Goal: Task Accomplishment & Management: Use online tool/utility

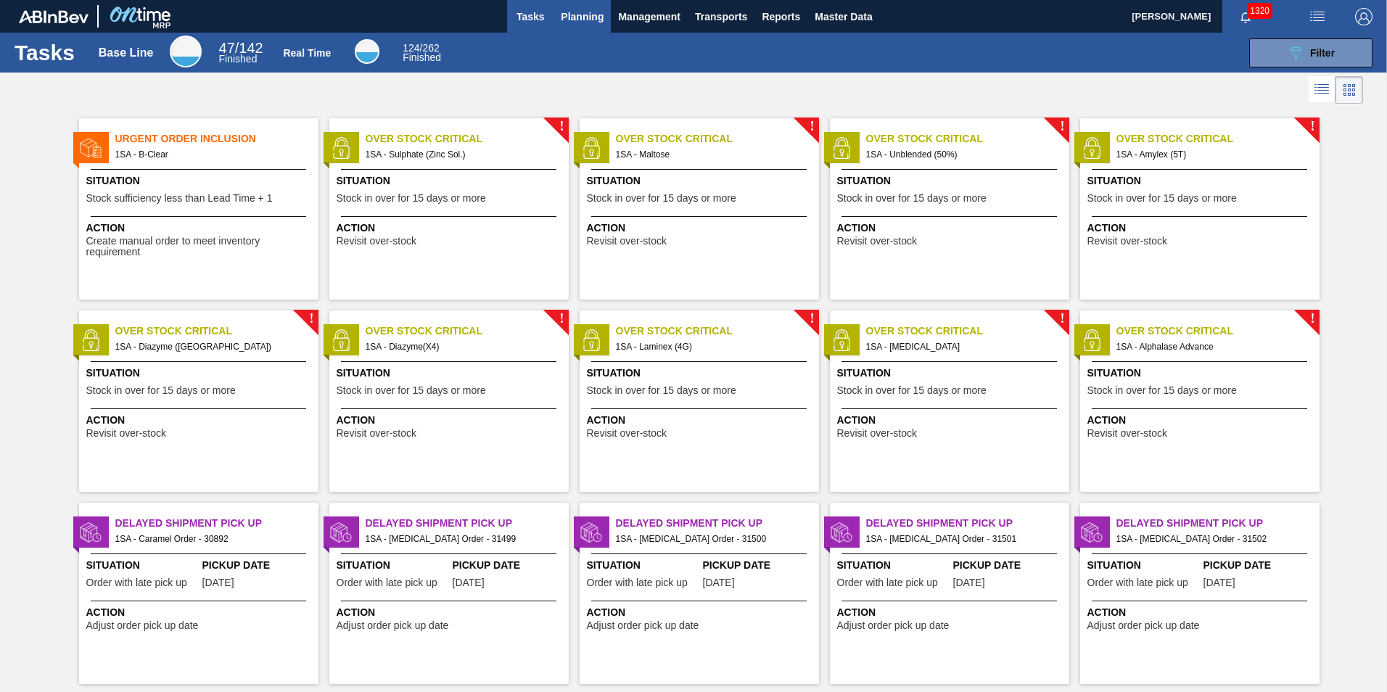
click at [601, 21] on span "Planning" at bounding box center [582, 16] width 43 height 17
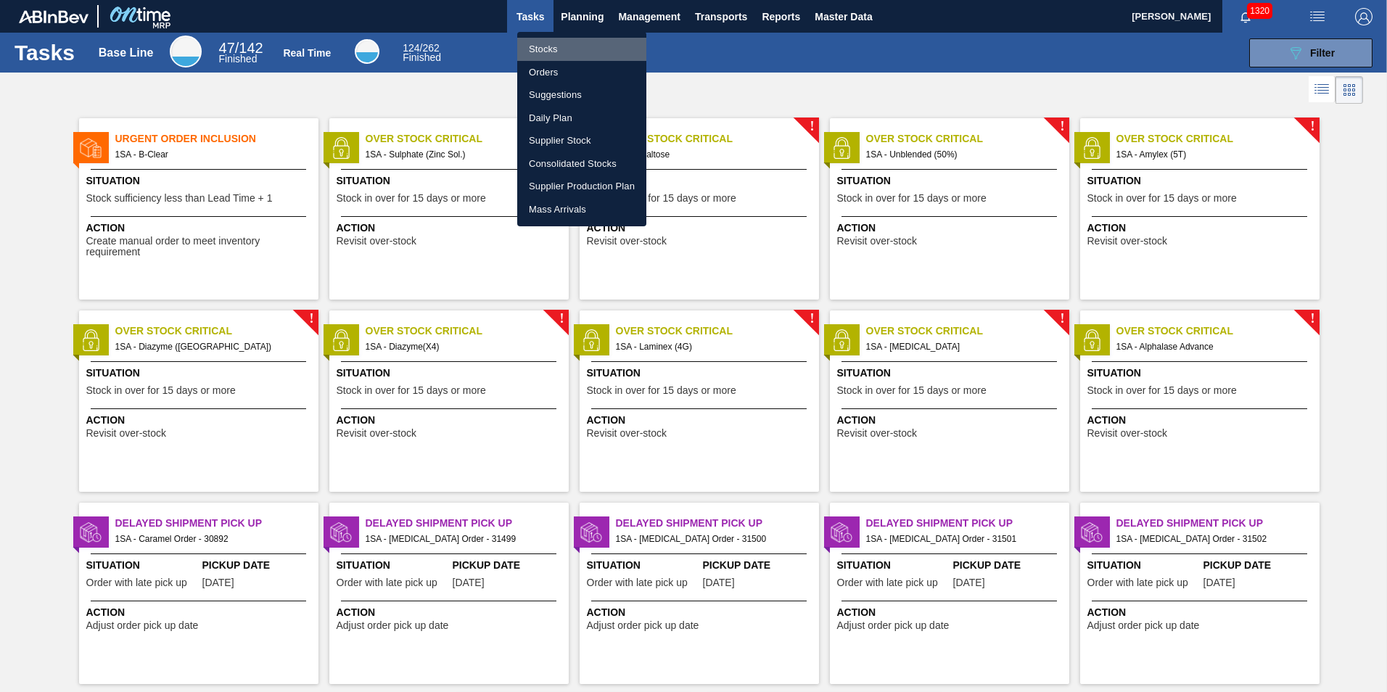
click at [533, 48] on li "Stocks" at bounding box center [581, 49] width 129 height 23
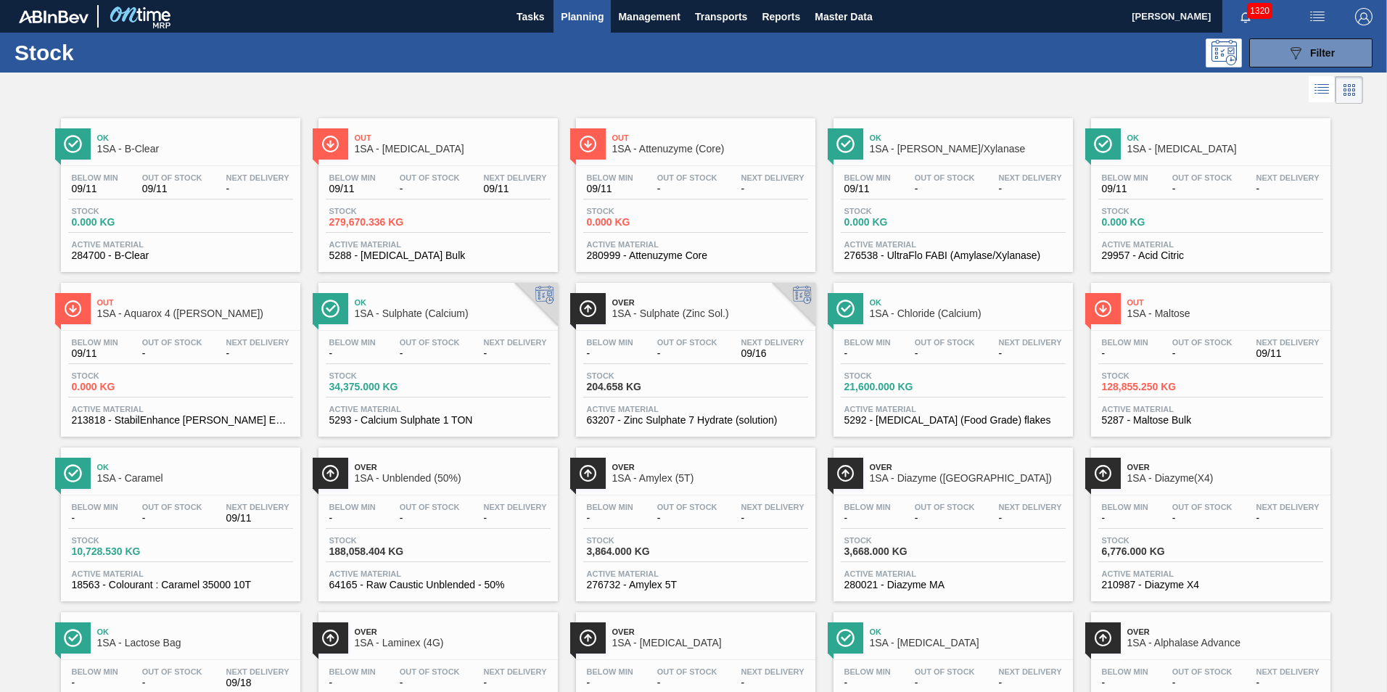
click at [554, 0] on button "Planning" at bounding box center [582, 16] width 57 height 33
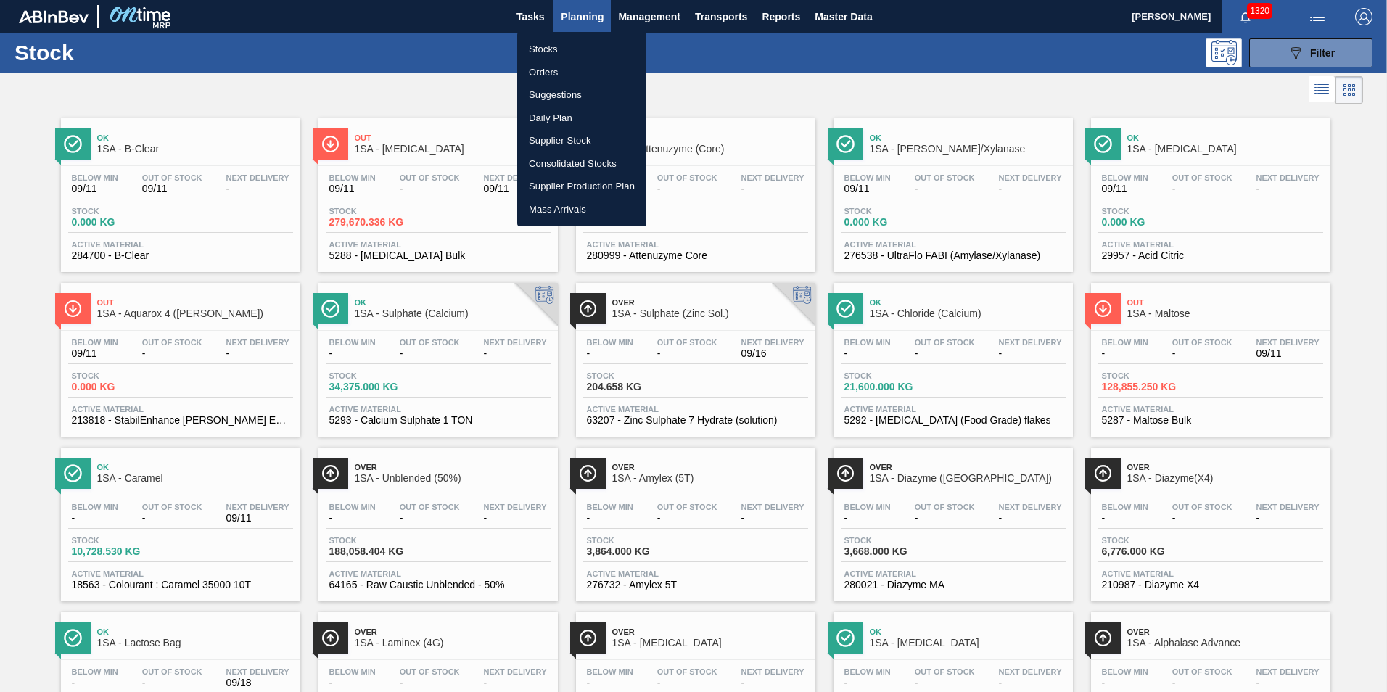
click at [467, 523] on div at bounding box center [693, 346] width 1387 height 692
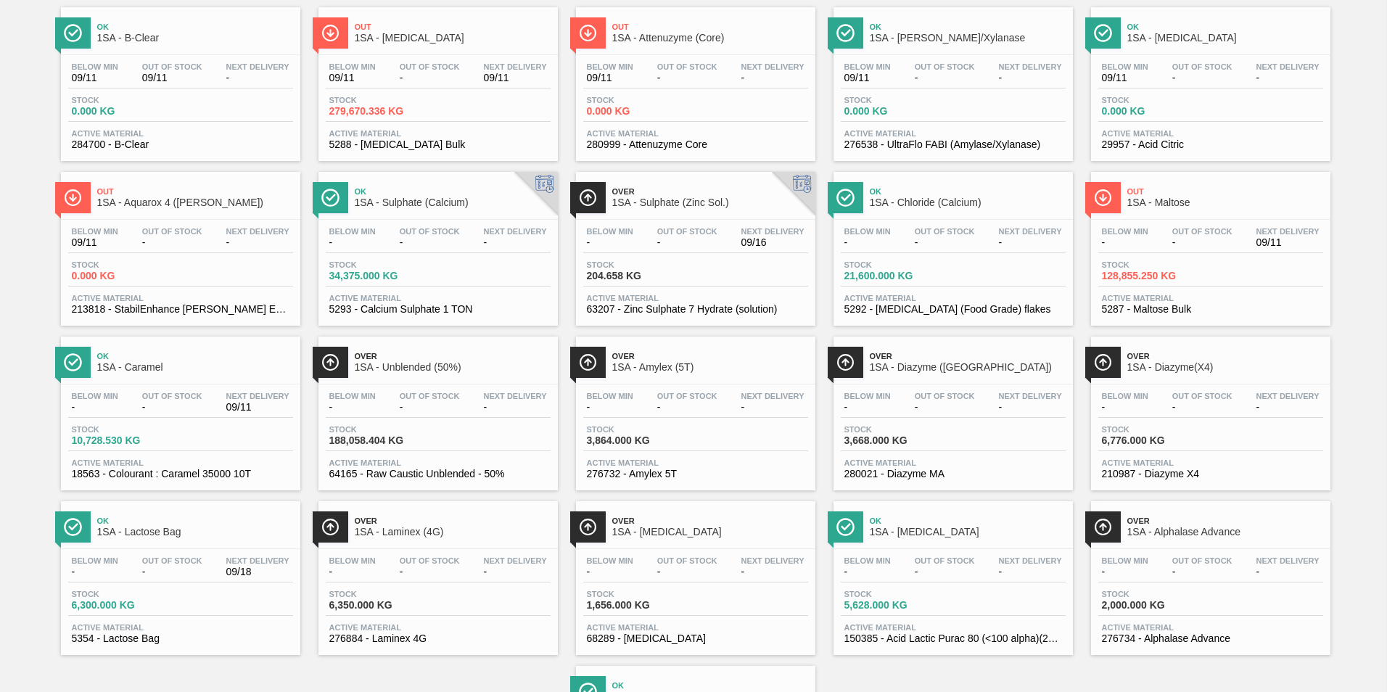
scroll to position [145, 0]
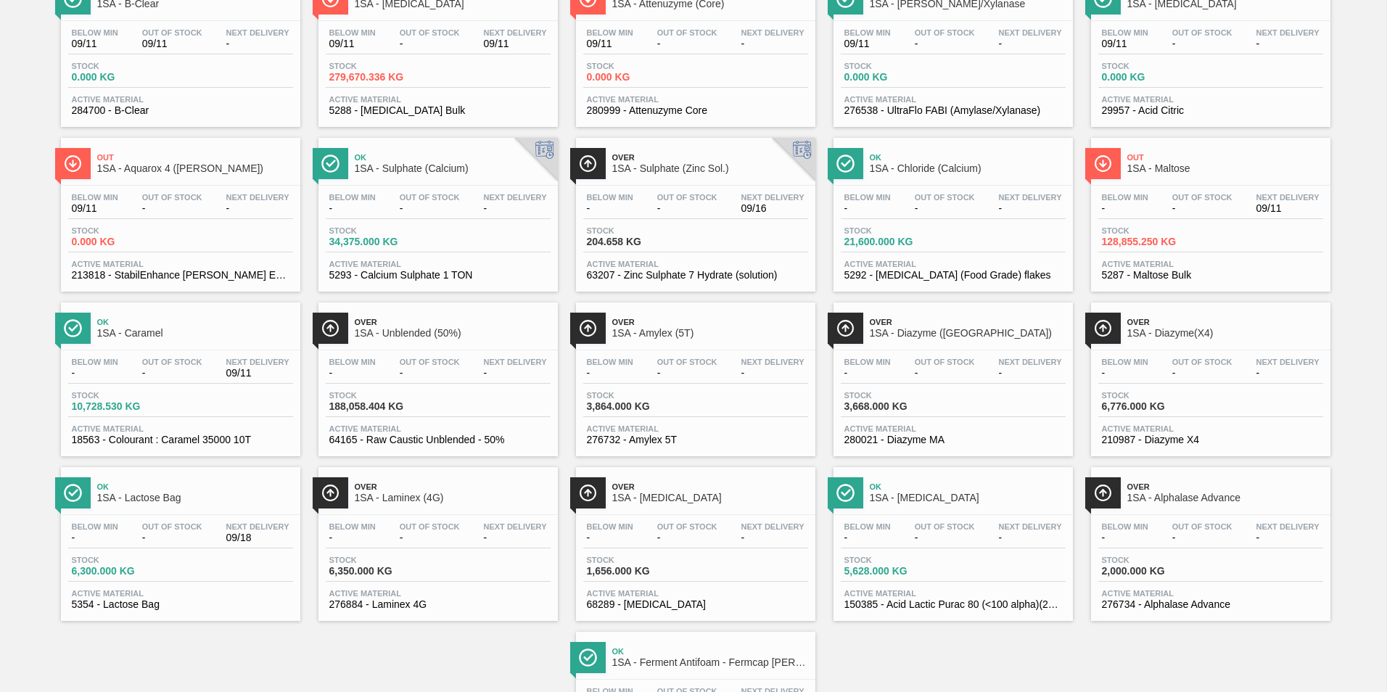
click at [928, 523] on span "Out Of Stock" at bounding box center [945, 526] width 60 height 9
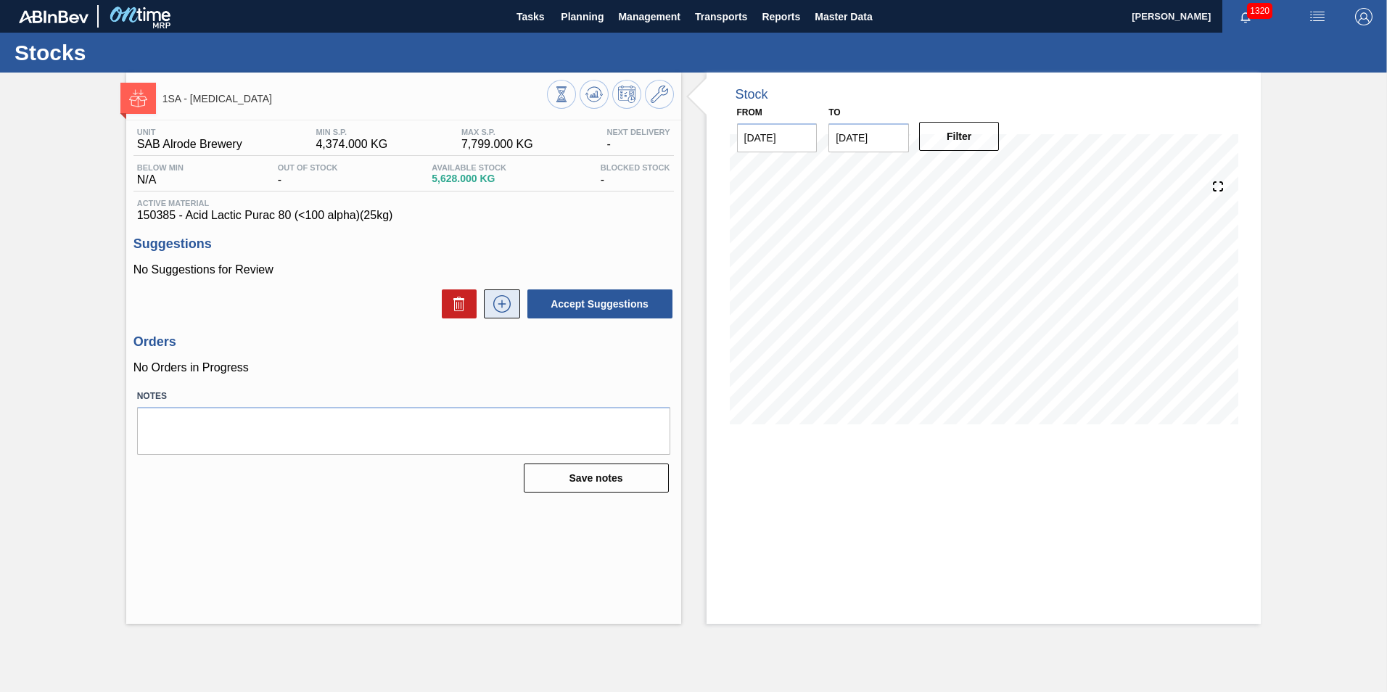
click at [501, 305] on icon at bounding box center [502, 303] width 23 height 17
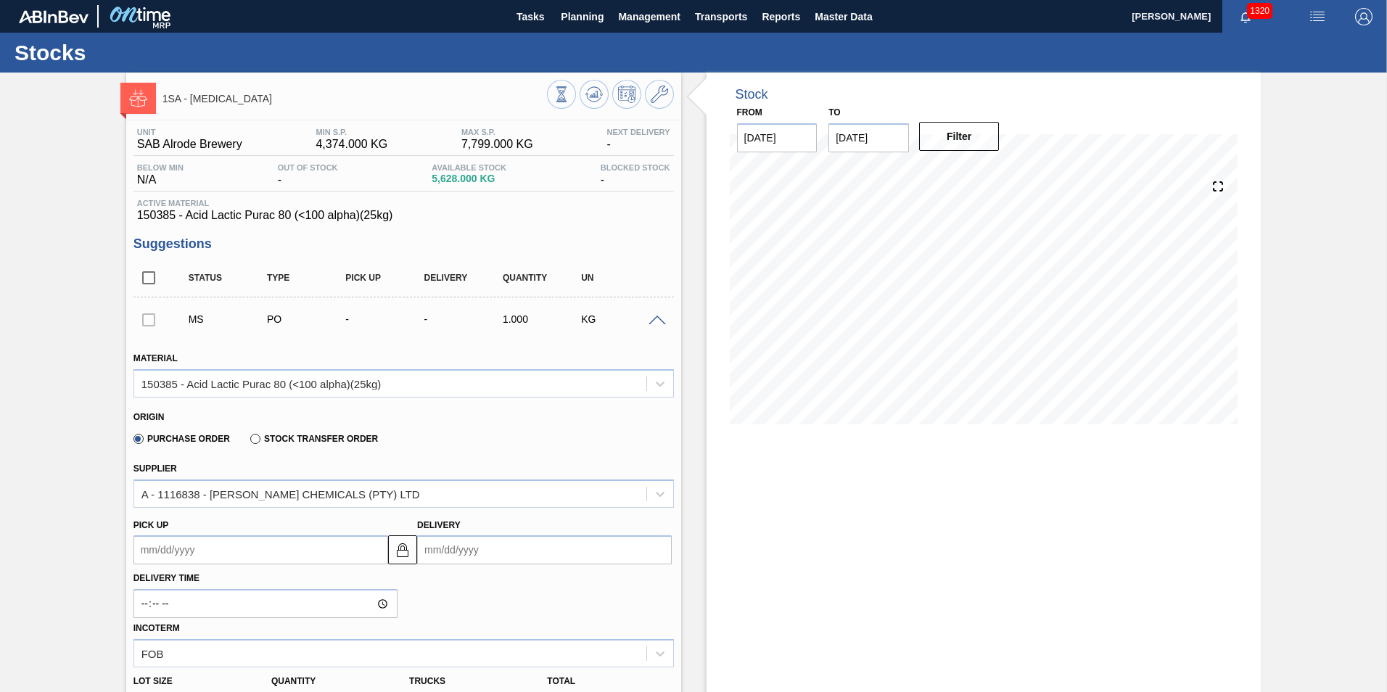
click at [469, 555] on input "Delivery" at bounding box center [544, 550] width 255 height 29
click at [508, 459] on div "17" at bounding box center [506, 461] width 20 height 20
type up3244950096 "[DATE]"
type input "[DATE]"
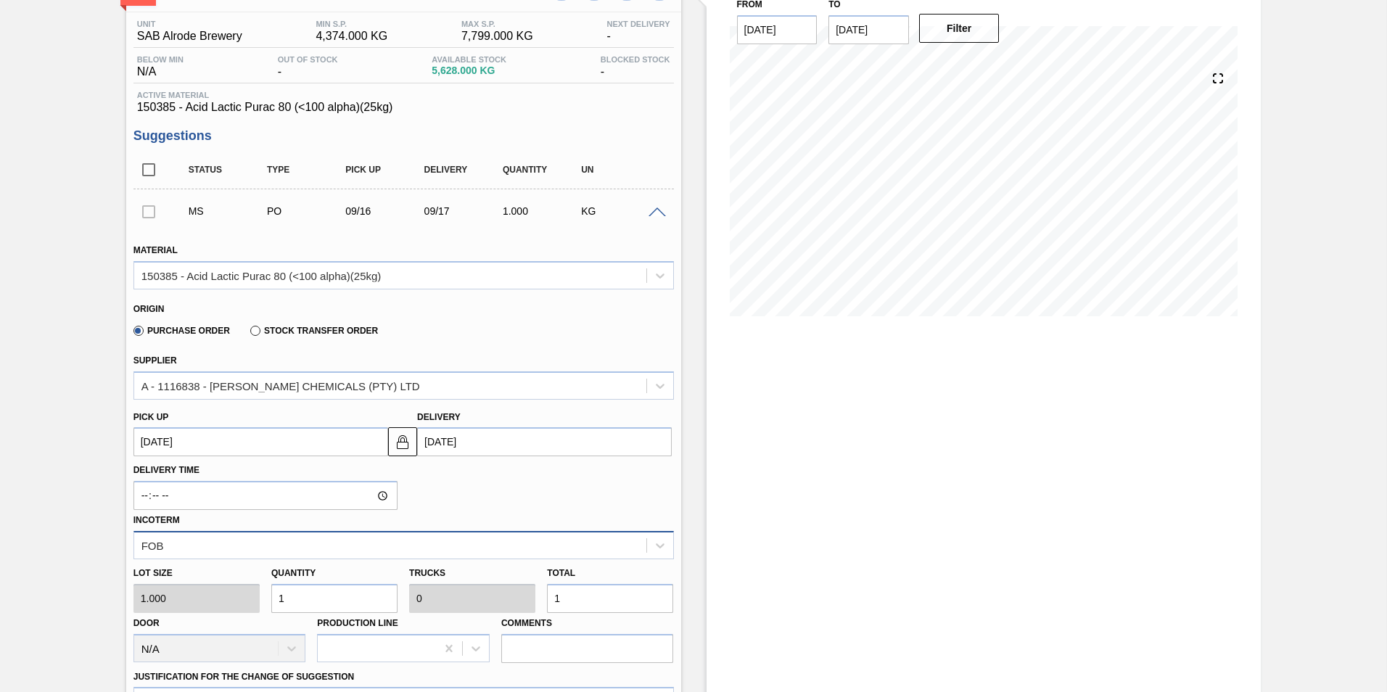
scroll to position [145, 0]
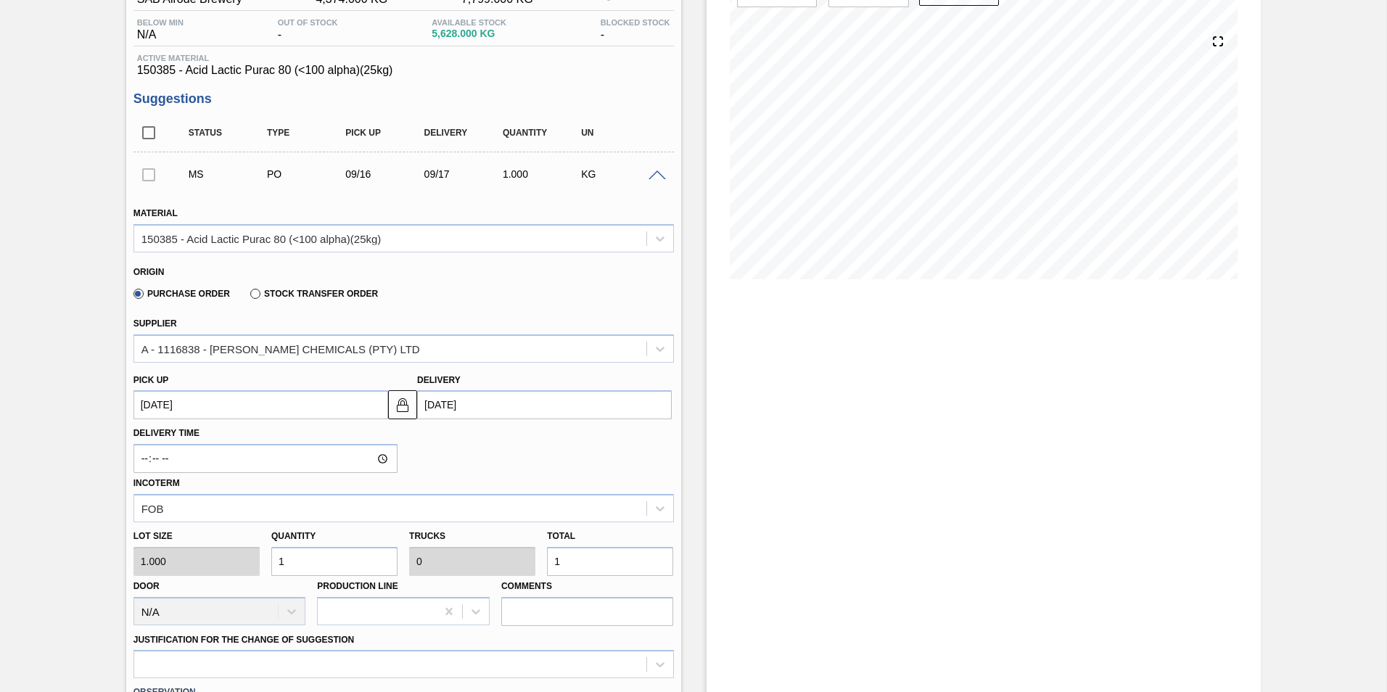
click at [574, 569] on input "1" at bounding box center [610, 561] width 126 height 29
type input "6"
type input "0.002"
type input "6"
type input "60"
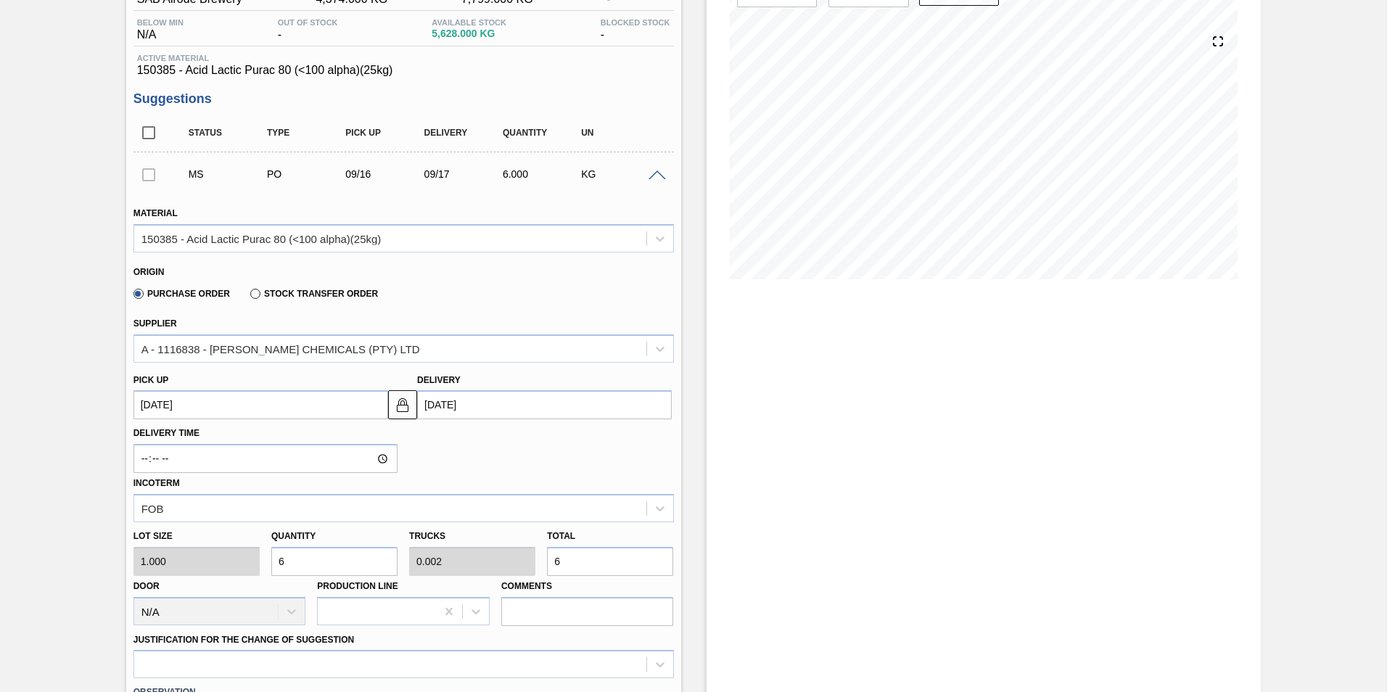
type input "0.024"
type input "60"
type input "600"
type input "0.24"
type input "600"
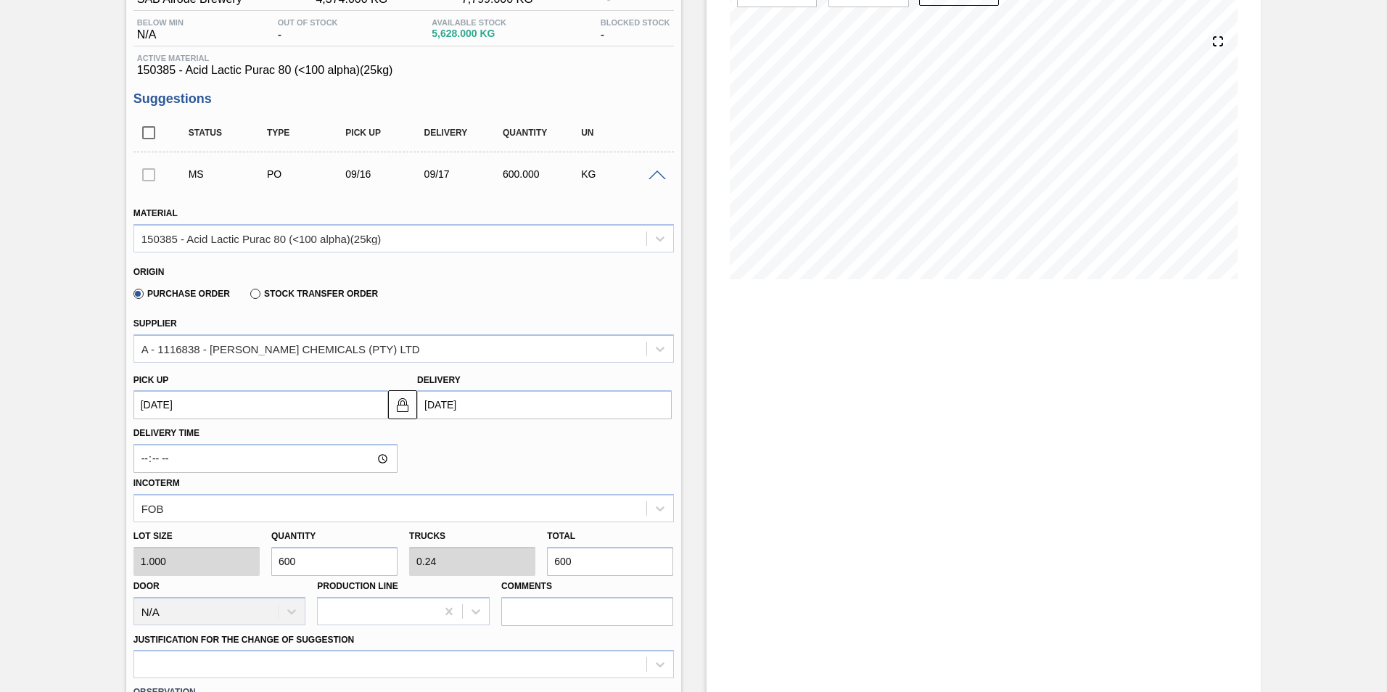
type input "6,000"
type input "2.4"
type input "6,000"
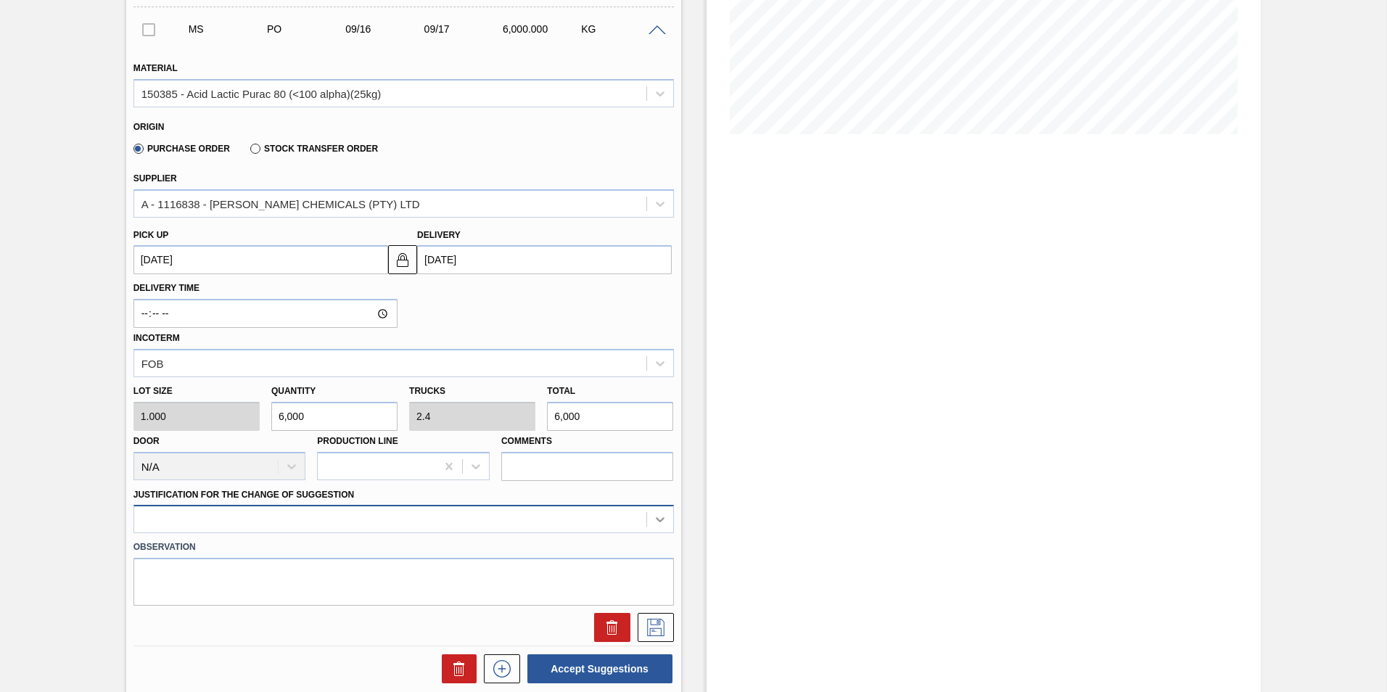
scroll to position [361, 0]
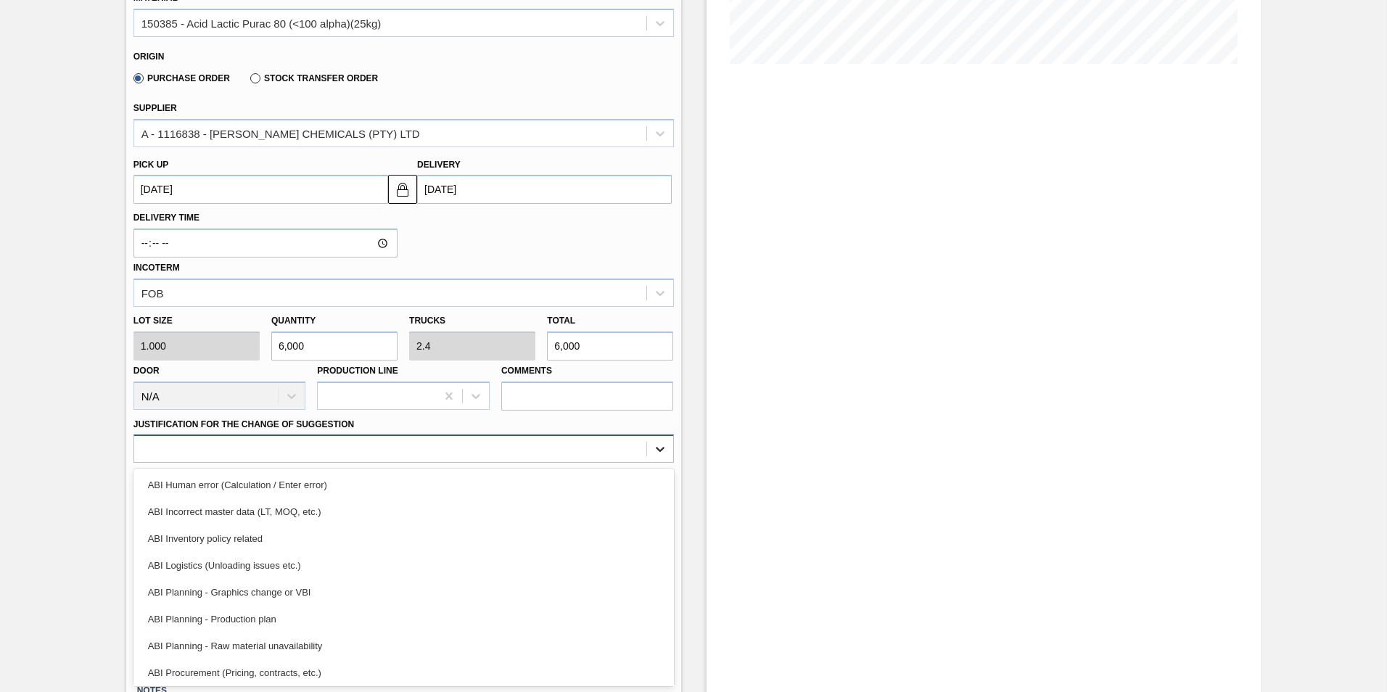
click at [653, 463] on div "option ABI Incorrect master data (LT, MOQ, etc.) focused, 2 of 18. 18 results a…" at bounding box center [404, 449] width 541 height 28
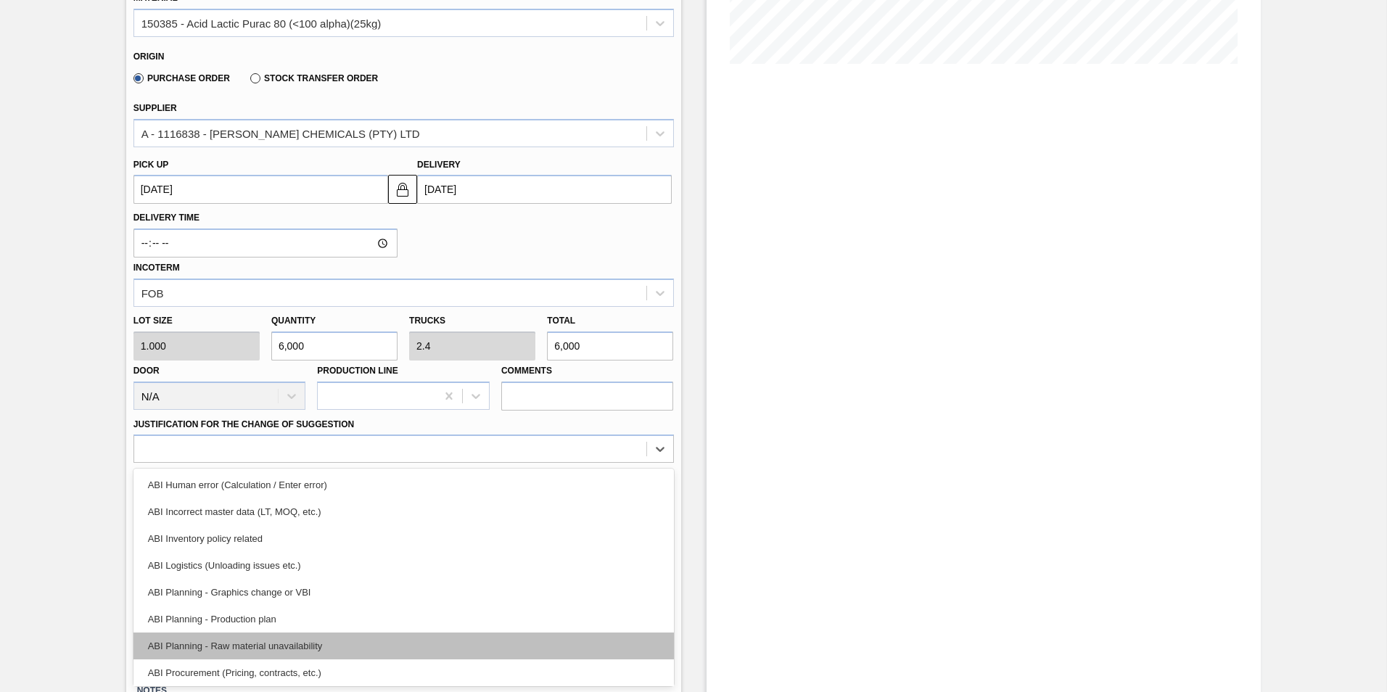
click at [321, 648] on div "ABI Planning - Raw material unavailability" at bounding box center [404, 646] width 541 height 27
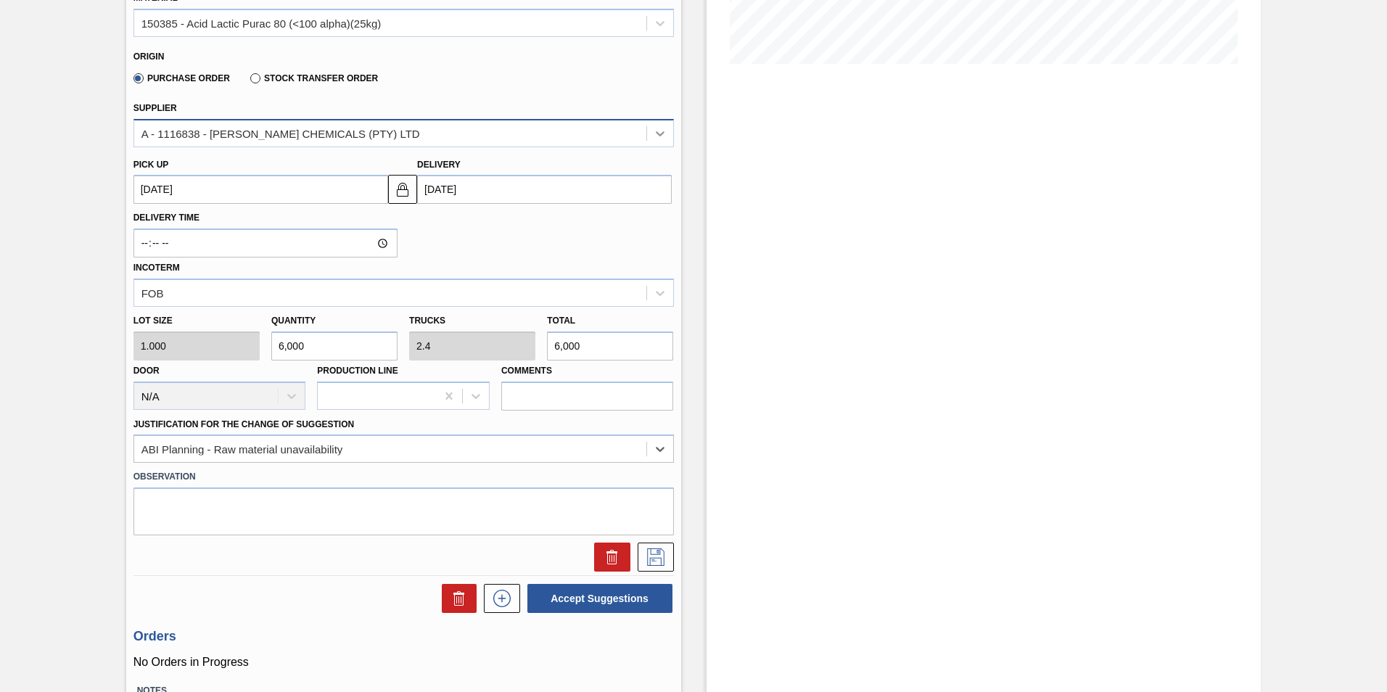
click at [660, 134] on icon at bounding box center [660, 133] width 9 height 5
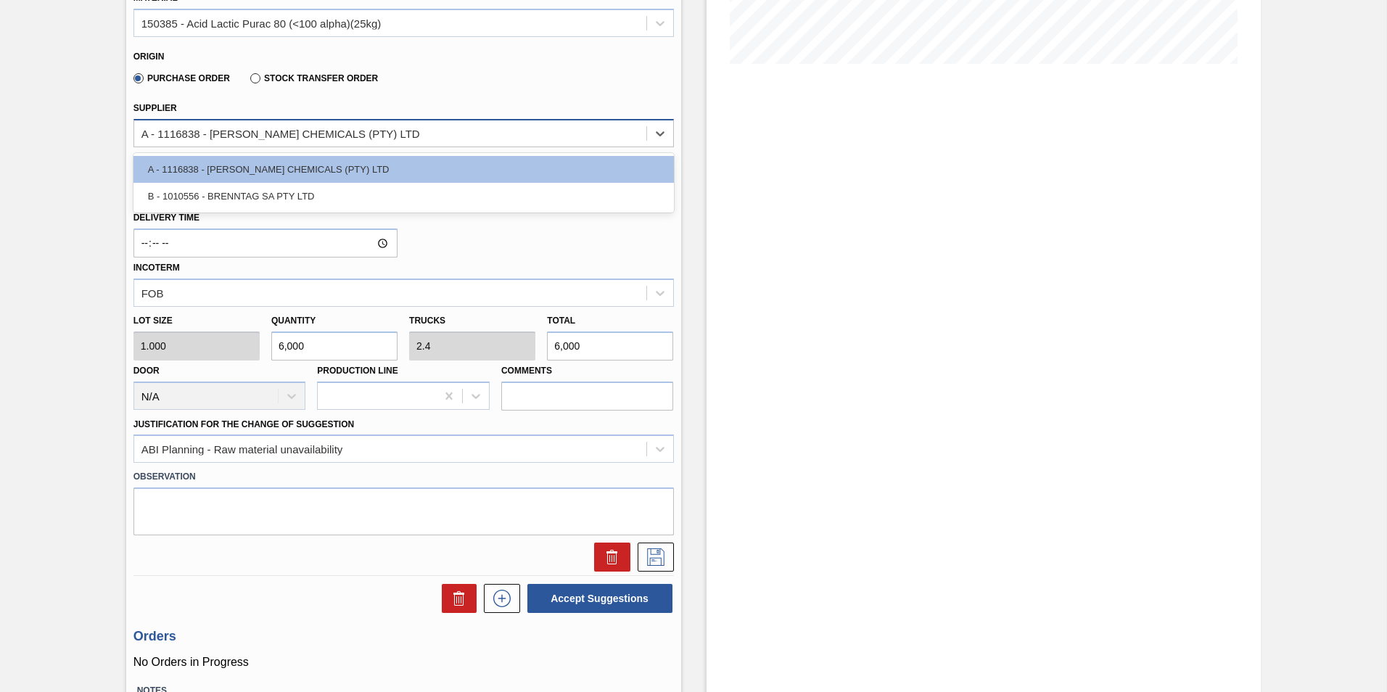
click at [578, 136] on div "A - 1116838 - [PERSON_NAME] CHEMICALS (PTY) LTD" at bounding box center [390, 133] width 512 height 21
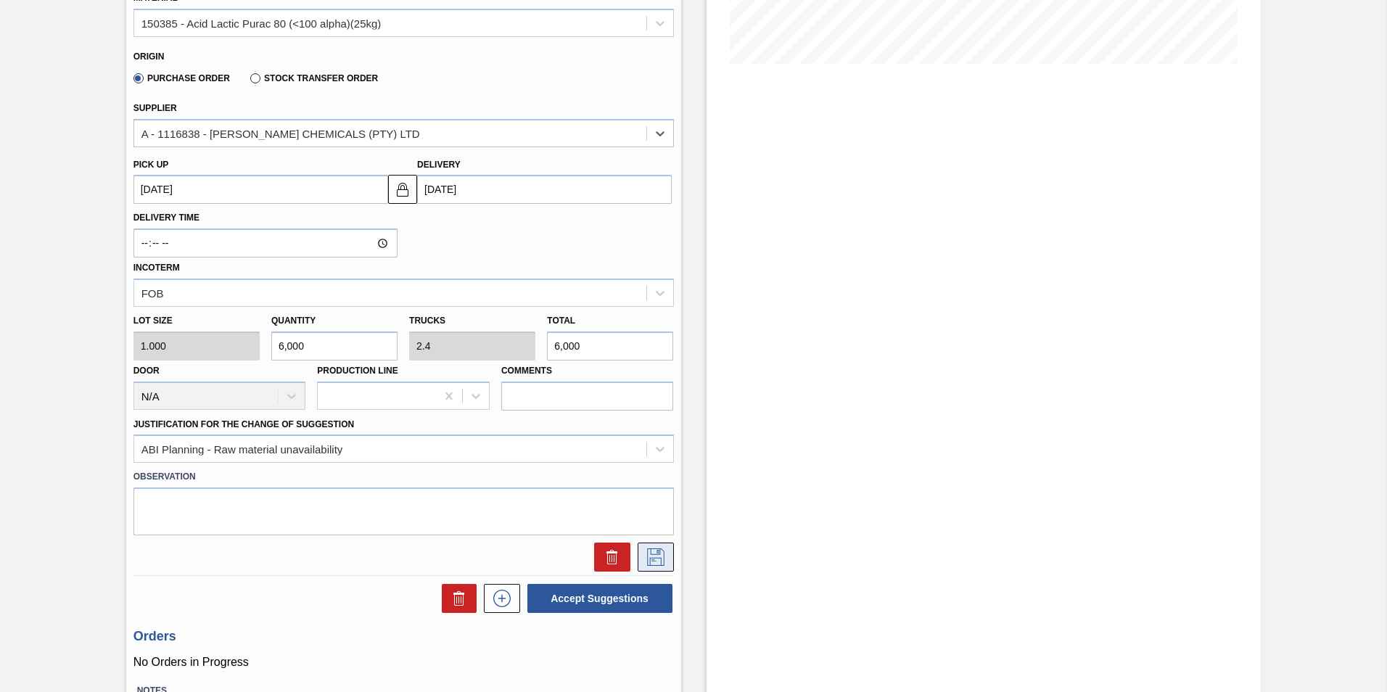
click at [652, 559] on icon at bounding box center [655, 557] width 23 height 17
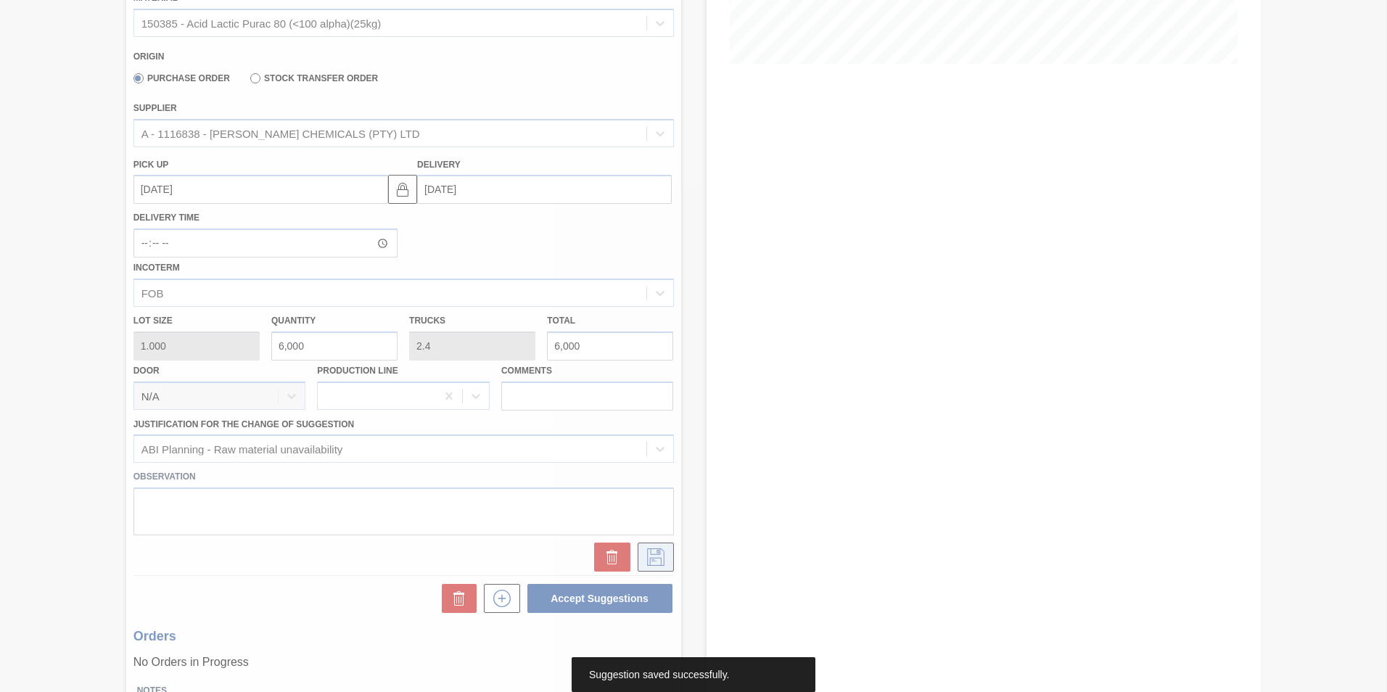
scroll to position [0, 0]
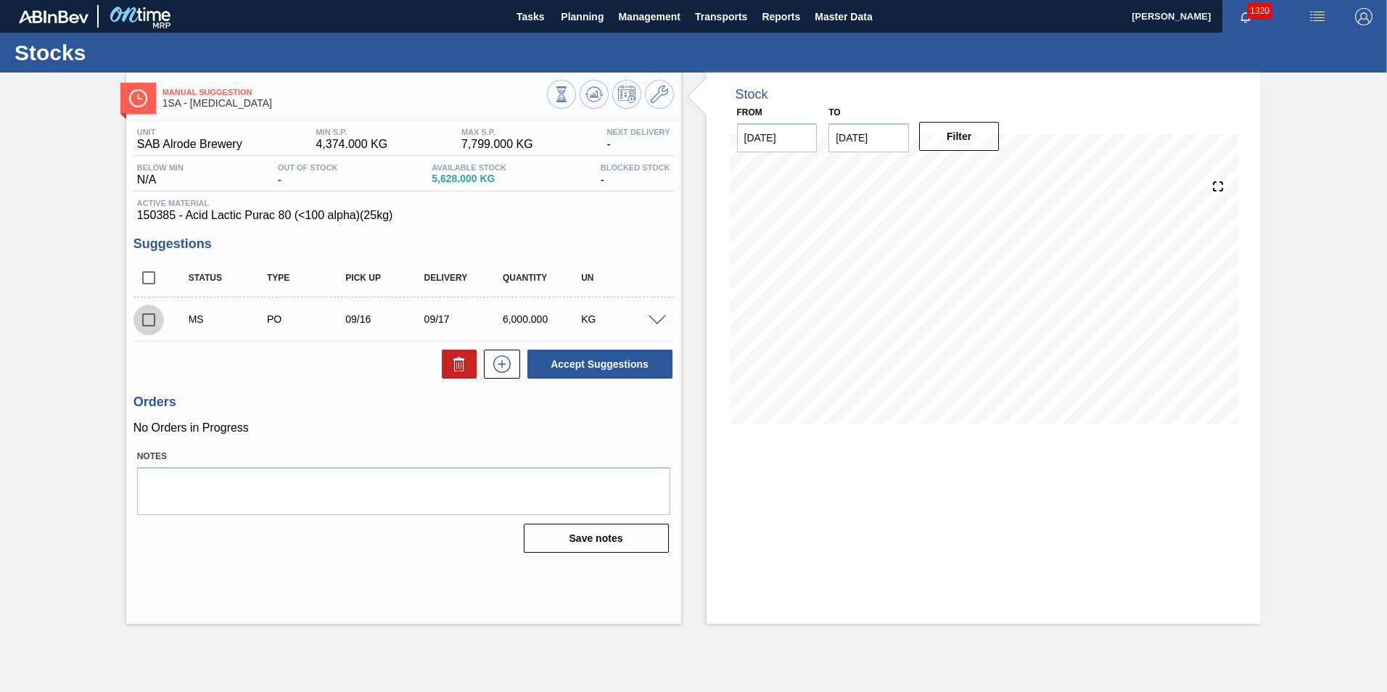
click at [149, 321] on input "checkbox" at bounding box center [149, 320] width 30 height 30
click at [603, 366] on button "Accept Suggestions" at bounding box center [600, 364] width 145 height 29
checkbox input "false"
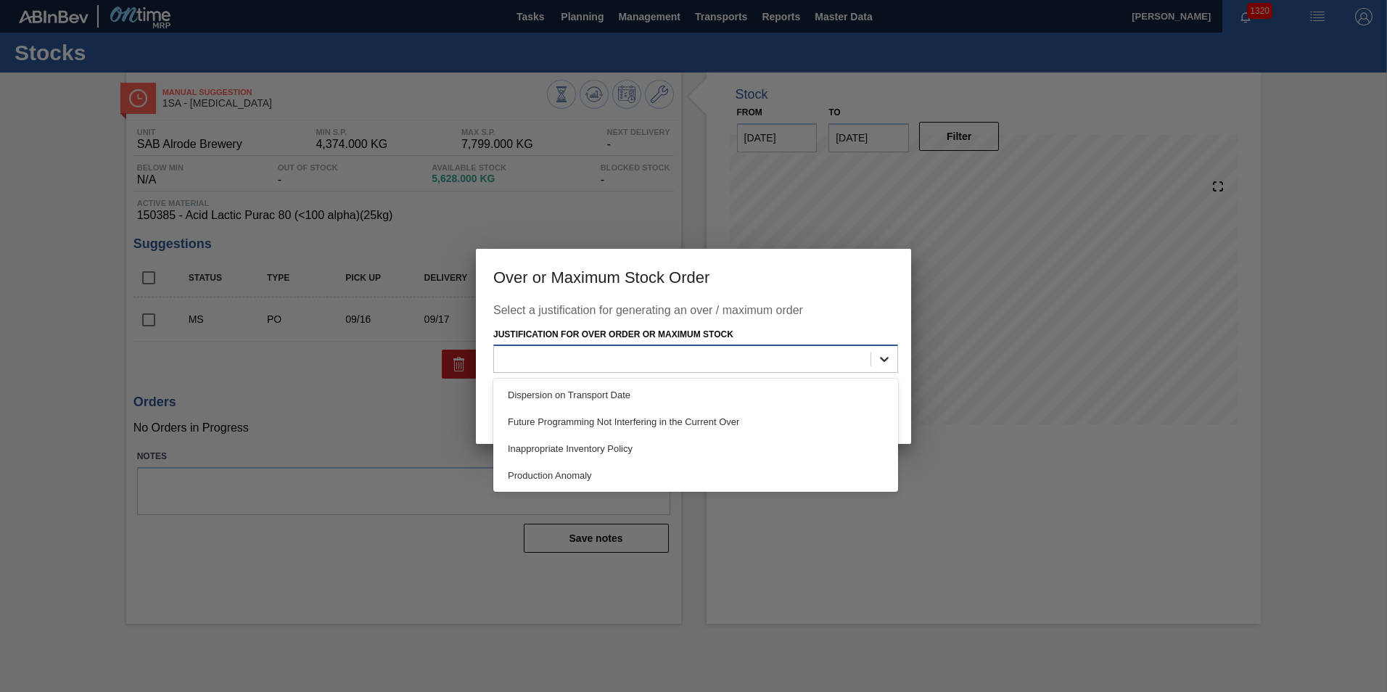
click at [884, 358] on icon at bounding box center [884, 359] width 15 height 15
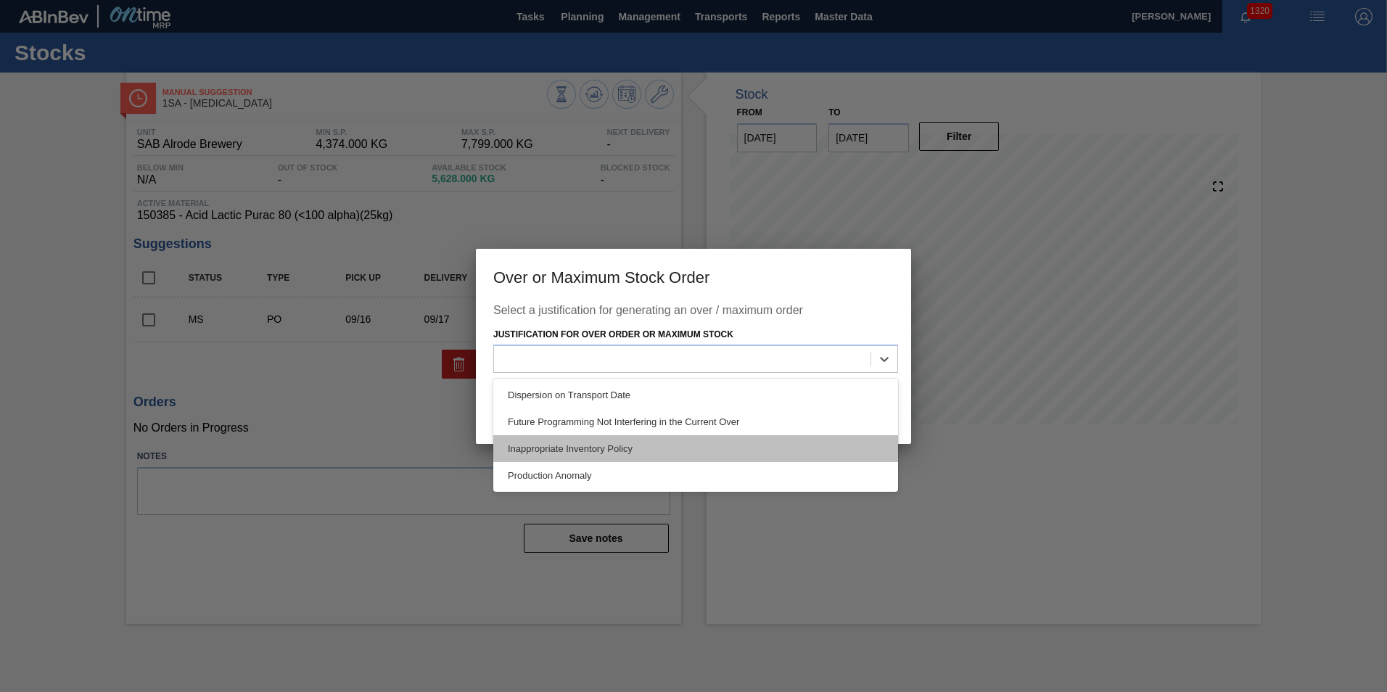
click at [608, 451] on div "Inappropriate Inventory Policy" at bounding box center [695, 448] width 405 height 27
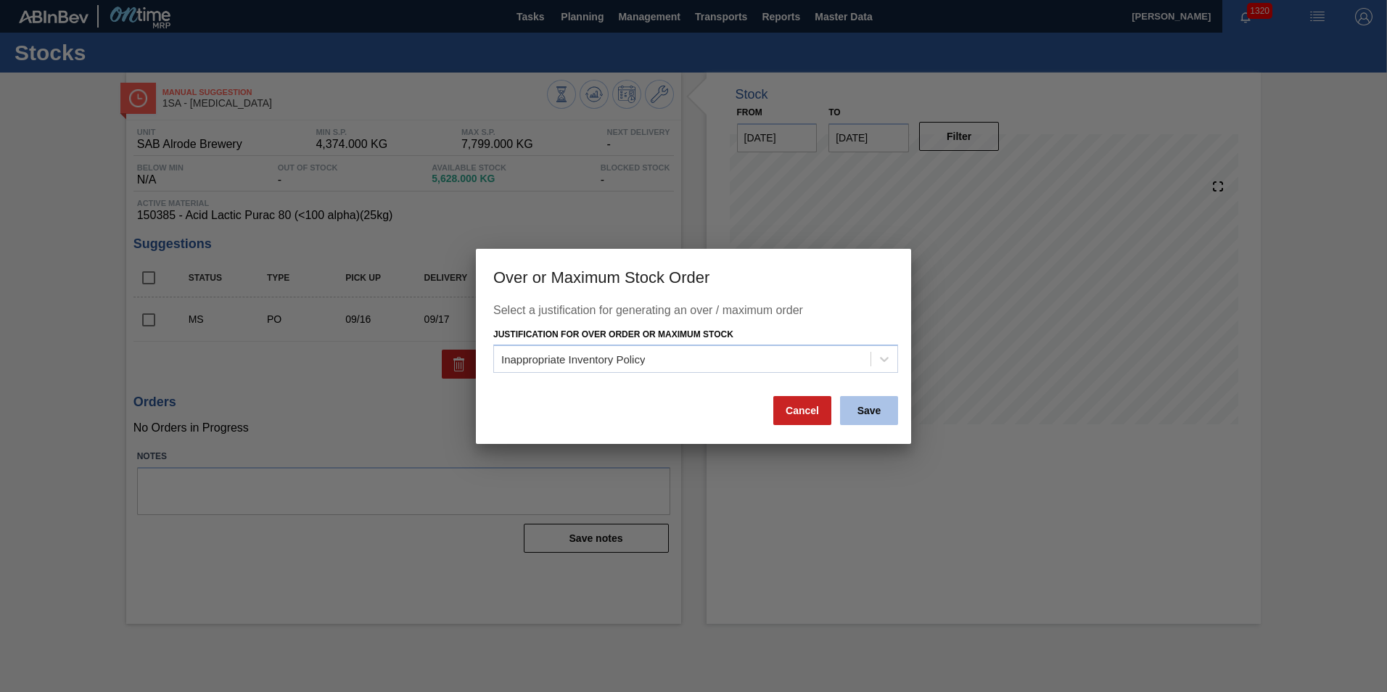
click at [878, 407] on button "Save" at bounding box center [869, 410] width 58 height 29
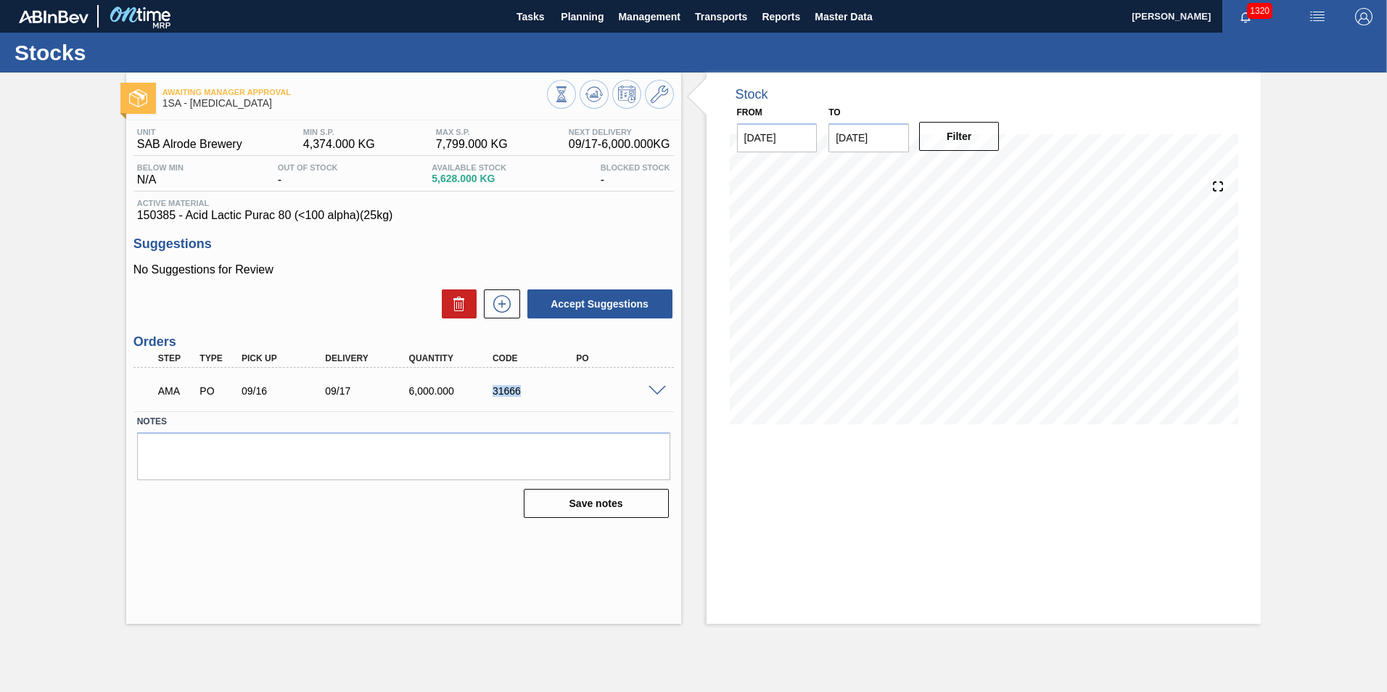
drag, startPoint x: 527, startPoint y: 391, endPoint x: 462, endPoint y: 390, distance: 64.6
click at [462, 390] on div "AMA PO 09/16 09/17 6,000.000 31666" at bounding box center [400, 389] width 502 height 29
copy div "31666"
click at [596, 16] on span "Planning" at bounding box center [582, 16] width 43 height 17
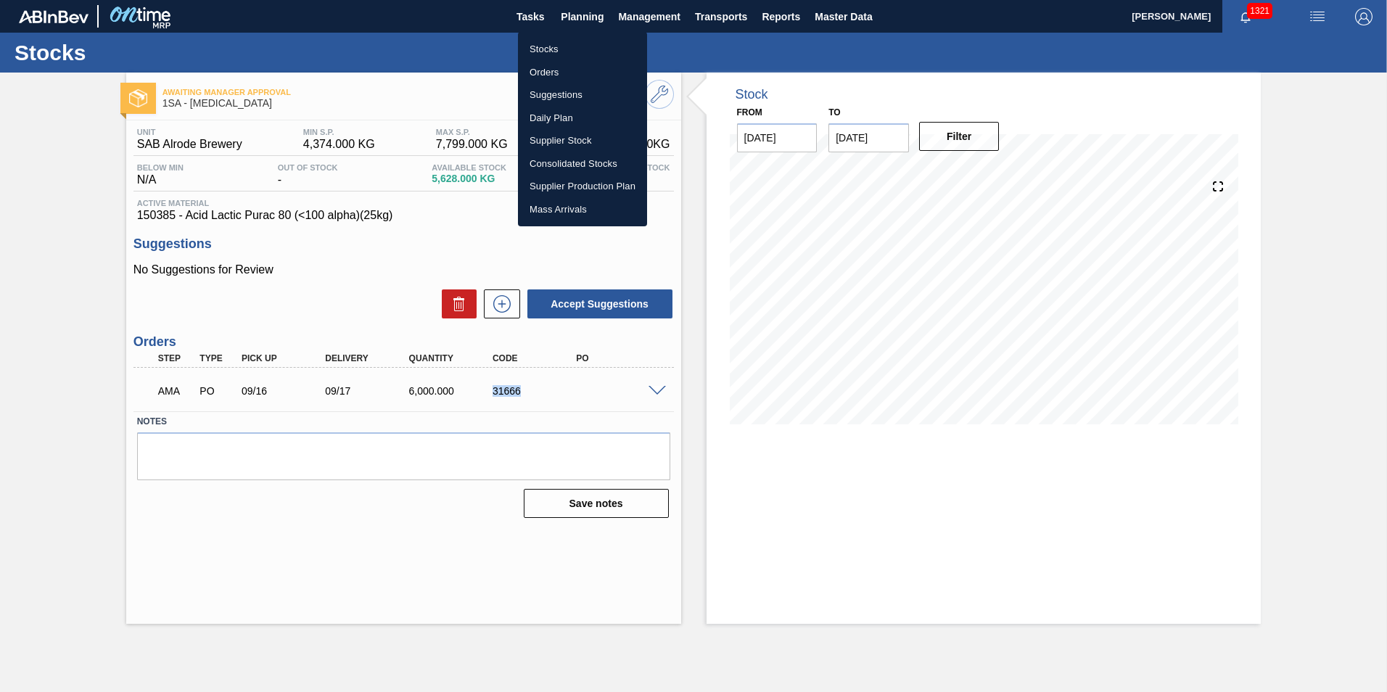
click at [554, 50] on li "Stocks" at bounding box center [582, 49] width 129 height 23
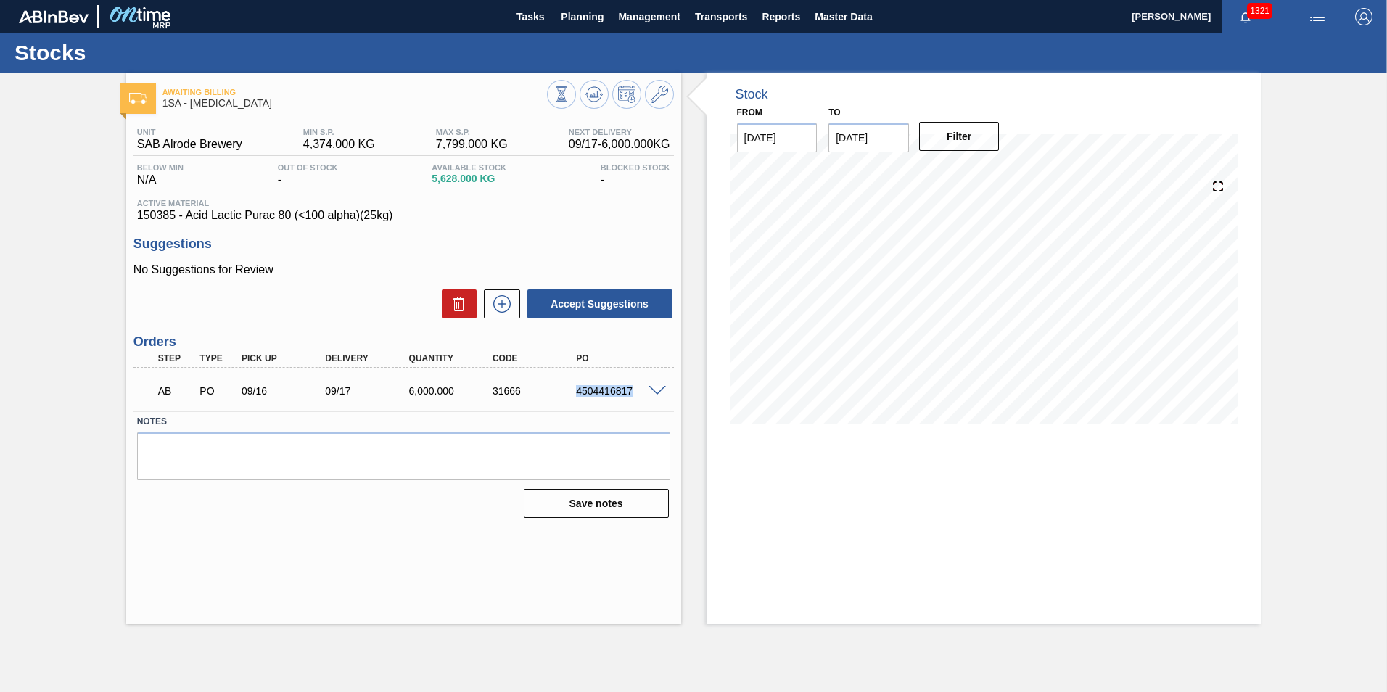
drag, startPoint x: 633, startPoint y: 390, endPoint x: 554, endPoint y: 389, distance: 79.8
click at [554, 389] on div "AB PO 09/16 09/17 6,000.000 31666 4504416817" at bounding box center [400, 389] width 502 height 29
copy div "4504416817"
click at [599, 390] on div "4504416817" at bounding box center [620, 391] width 94 height 12
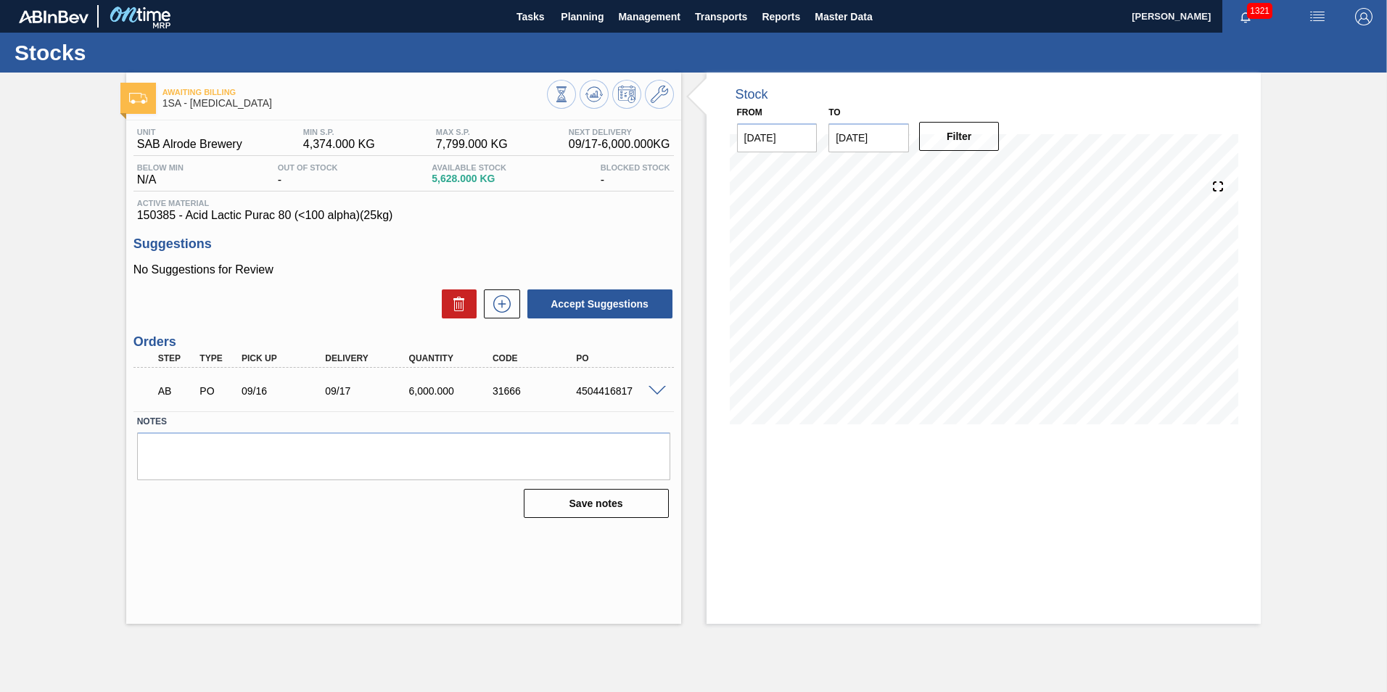
drag, startPoint x: 599, startPoint y: 390, endPoint x: 588, endPoint y: 389, distance: 11.7
click at [588, 389] on div "4504416817" at bounding box center [620, 391] width 94 height 12
copy div "4504416817"
